Goal: Task Accomplishment & Management: Use online tool/utility

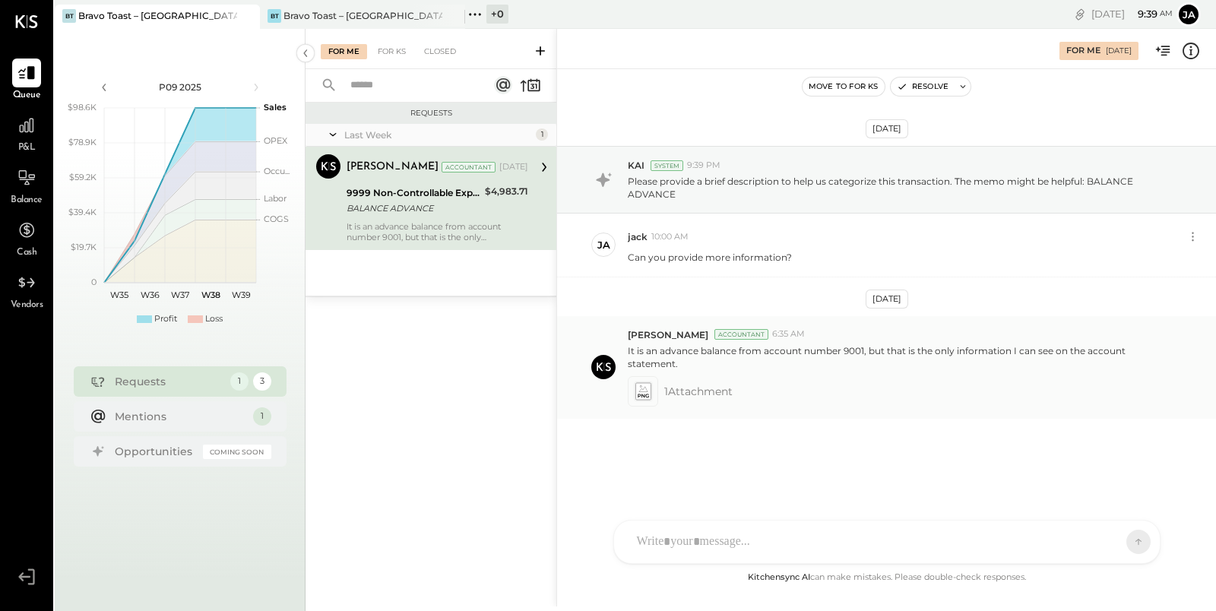
click at [667, 388] on span "1 Attachment" at bounding box center [698, 391] width 68 height 30
click at [643, 389] on icon at bounding box center [643, 390] width 16 height 17
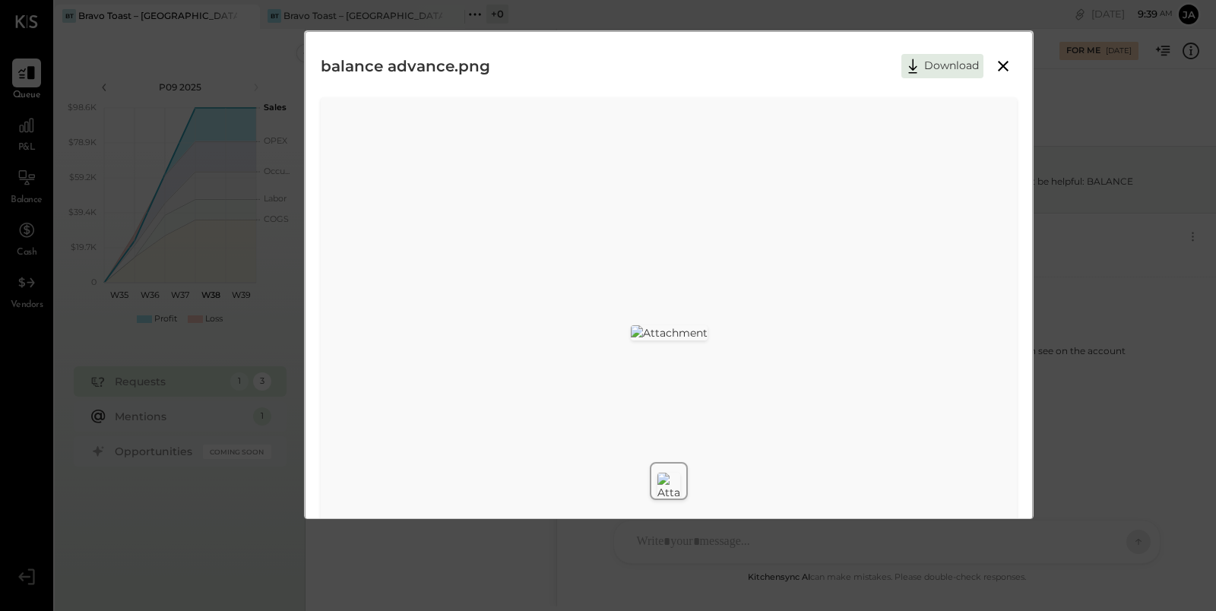
click at [997, 64] on icon at bounding box center [1003, 66] width 18 height 18
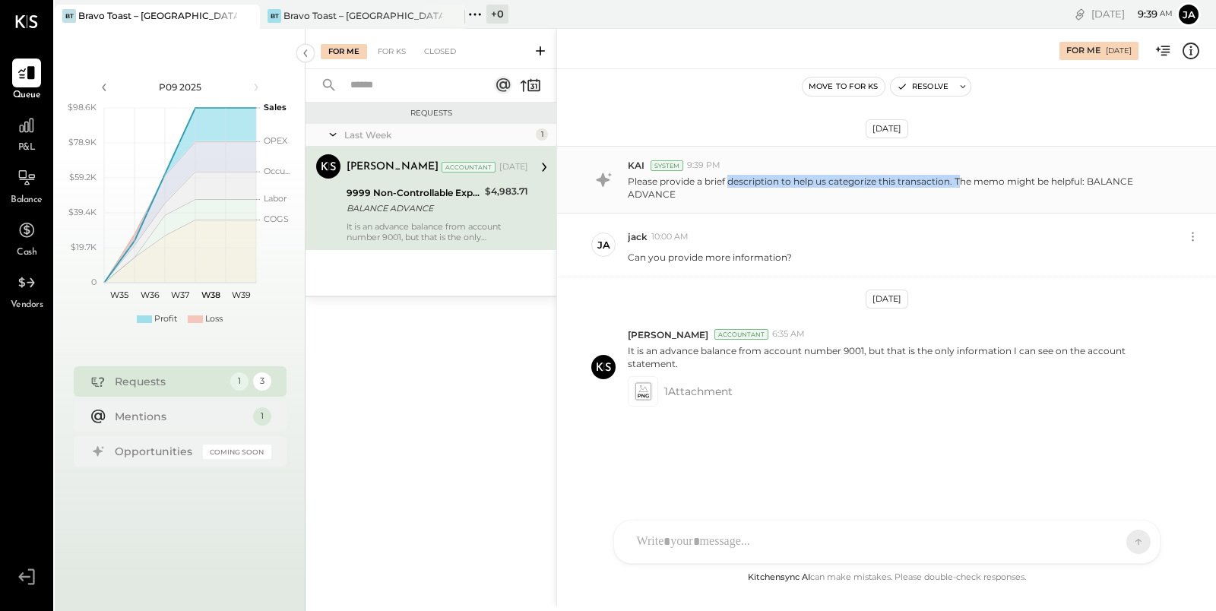
drag, startPoint x: 728, startPoint y: 185, endPoint x: 961, endPoint y: 185, distance: 232.5
click at [959, 185] on p "Please provide a brief description to help us categorize this transaction. The …" at bounding box center [901, 188] width 547 height 26
click at [1000, 184] on p "Please provide a brief description to help us categorize this transaction. The …" at bounding box center [901, 188] width 547 height 26
drag, startPoint x: 677, startPoint y: 254, endPoint x: 795, endPoint y: 255, distance: 117.8
click at [795, 255] on div "Can you provide more information?" at bounding box center [916, 256] width 576 height 16
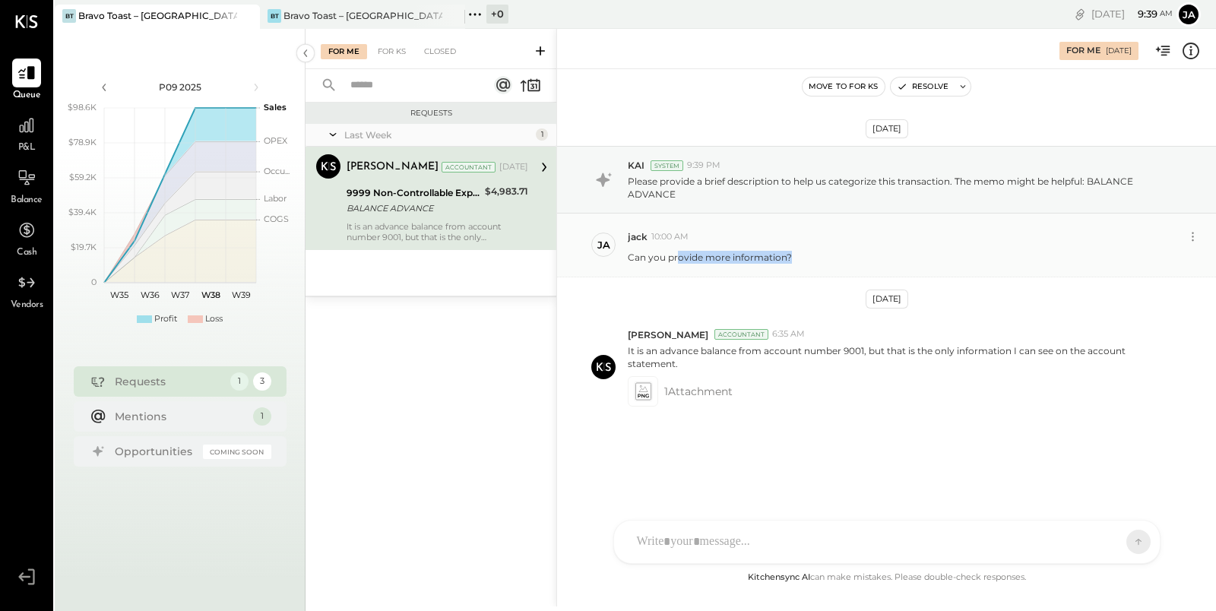
click at [730, 255] on p "Can you provide more information?" at bounding box center [710, 257] width 164 height 13
click at [739, 558] on div "J jack ID [PERSON_NAME] Del [PERSON_NAME] N [PERSON_NAME] IR [PERSON_NAME] R [P…" at bounding box center [886, 542] width 547 height 44
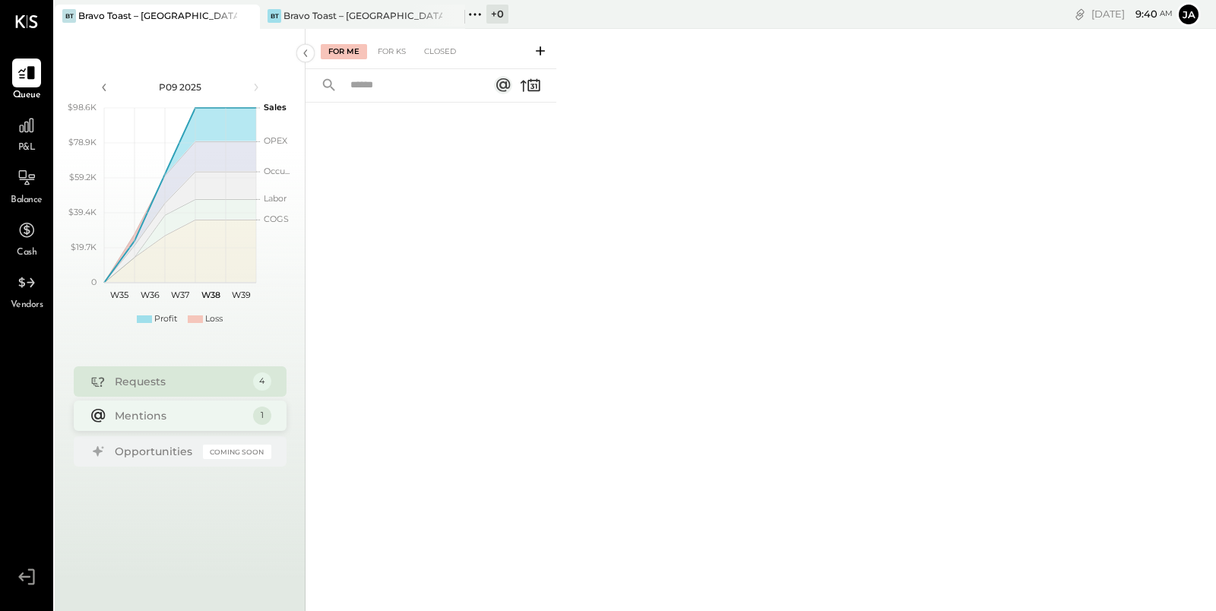
click at [181, 412] on div "Mentions" at bounding box center [180, 415] width 131 height 15
click at [174, 424] on div "Mentions 1" at bounding box center [180, 416] width 213 height 30
click at [505, 93] on icon at bounding box center [504, 85] width 15 height 15
click at [505, 84] on rect at bounding box center [503, 85] width 18 height 18
click at [504, 84] on rect at bounding box center [504, 85] width 15 height 15
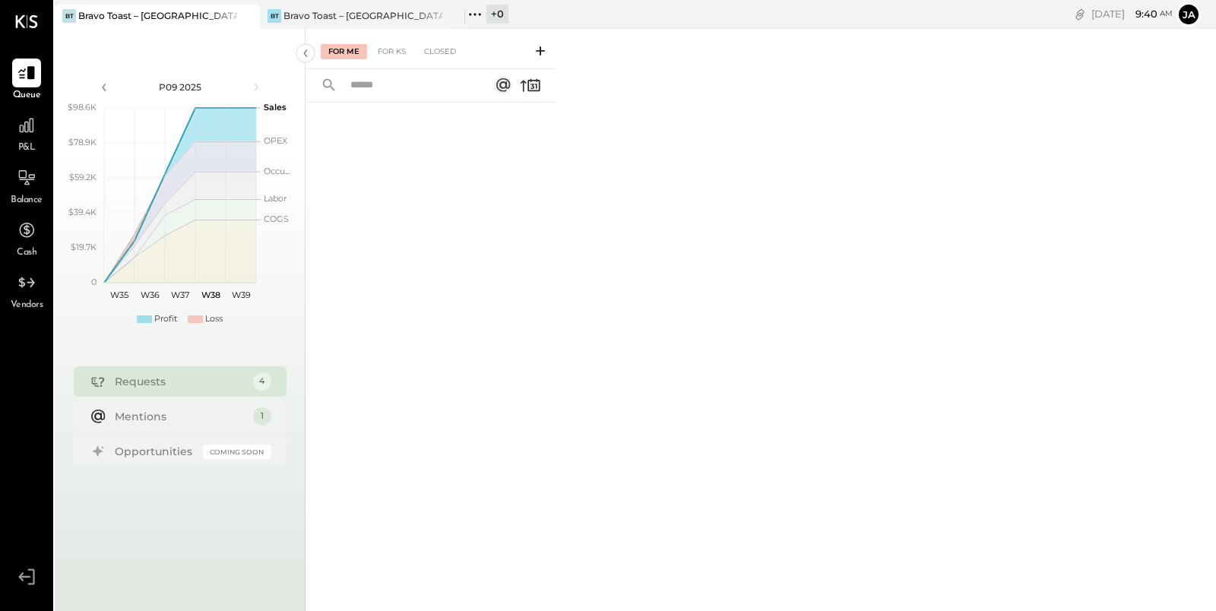
click at [504, 84] on rect at bounding box center [503, 85] width 18 height 18
click at [393, 49] on div "For KS" at bounding box center [391, 51] width 43 height 15
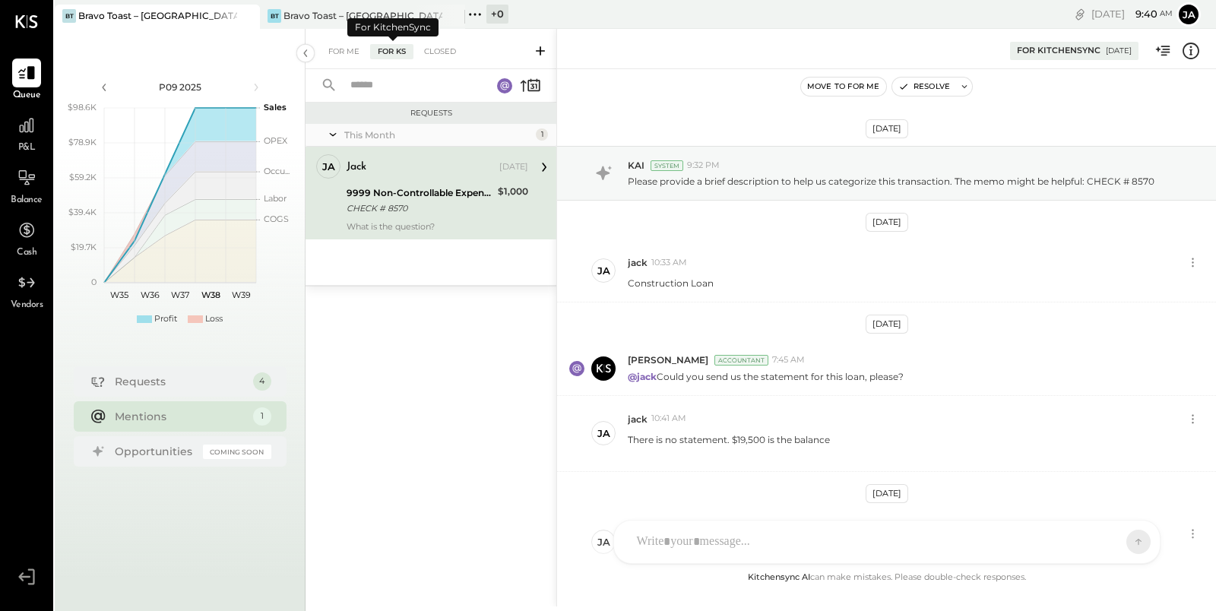
scroll to position [216, 0]
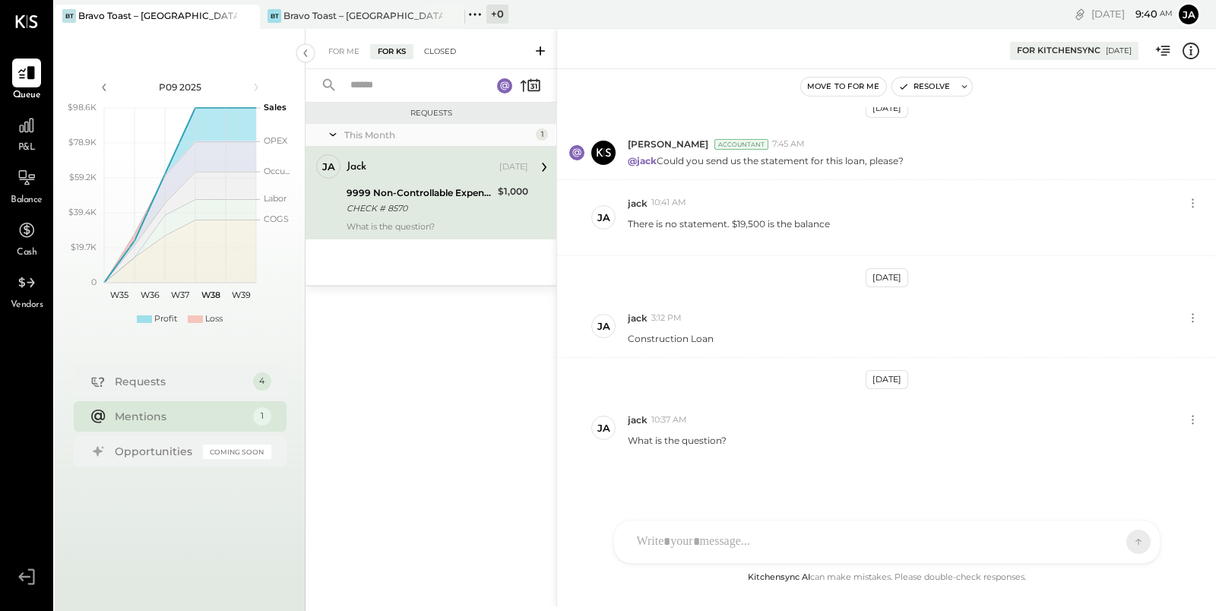
click at [445, 50] on div "Closed" at bounding box center [439, 51] width 47 height 15
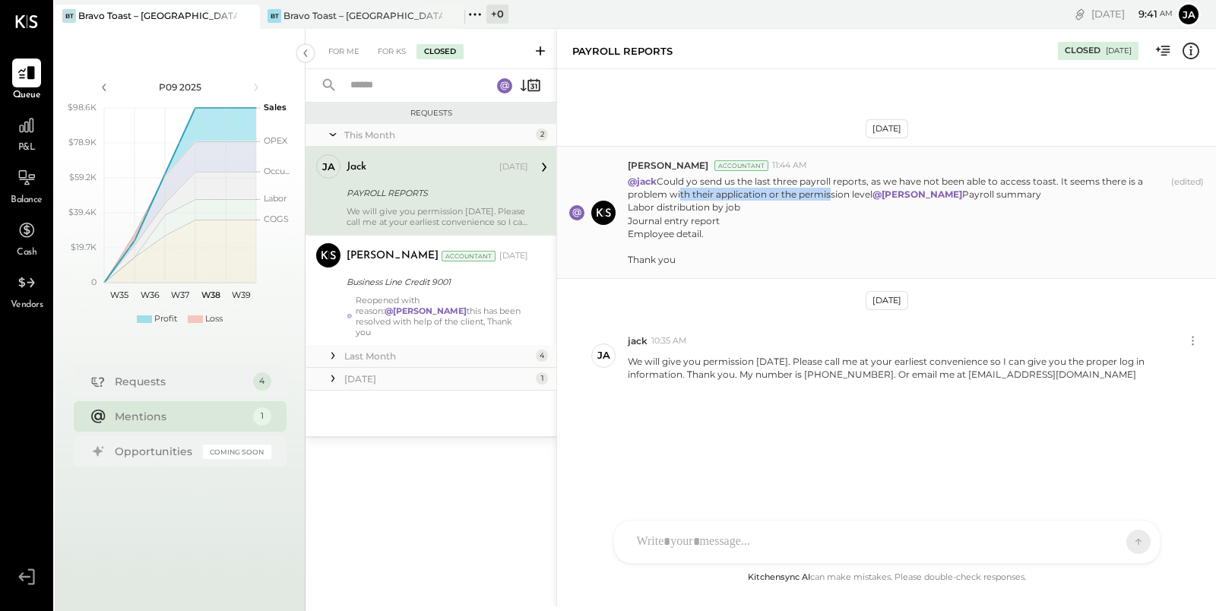
drag, startPoint x: 675, startPoint y: 196, endPoint x: 827, endPoint y: 197, distance: 152.0
click at [827, 196] on p "@[PERSON_NAME] Could yo send us the last three payroll reports, as we have not …" at bounding box center [896, 220] width 537 height 91
click at [857, 195] on p "@[PERSON_NAME] Could yo send us the last three payroll reports, as we have not …" at bounding box center [896, 220] width 537 height 91
